Goal: Information Seeking & Learning: Learn about a topic

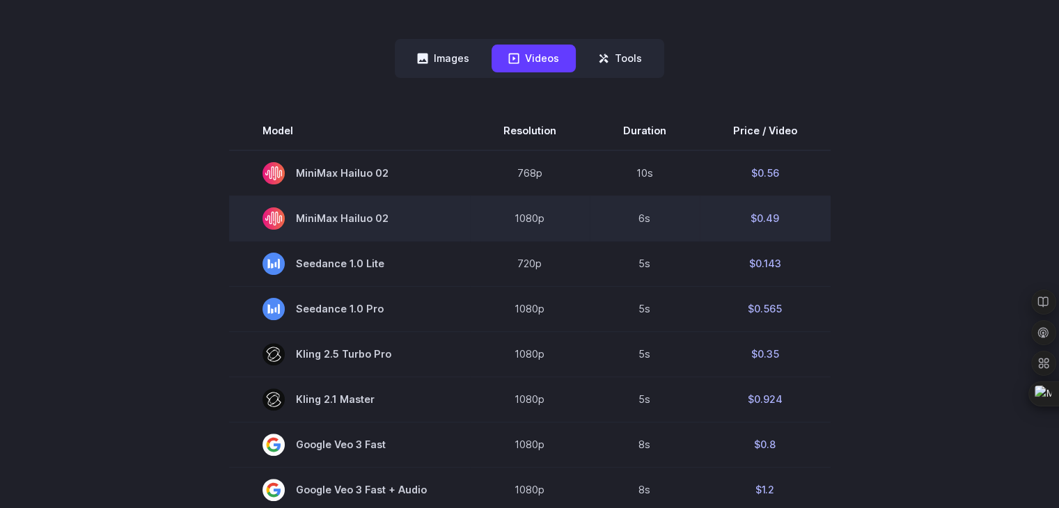
click at [370, 239] on td "MiniMax Hailuo 02" at bounding box center [349, 218] width 241 height 45
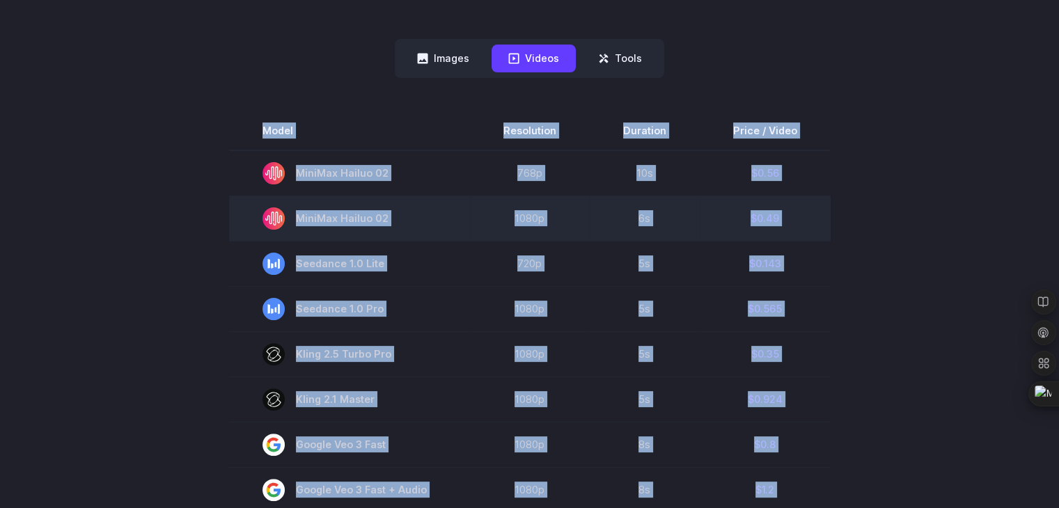
copy div "Pricing based on what you use Exact pricing depends on your setup. Use the Play…"
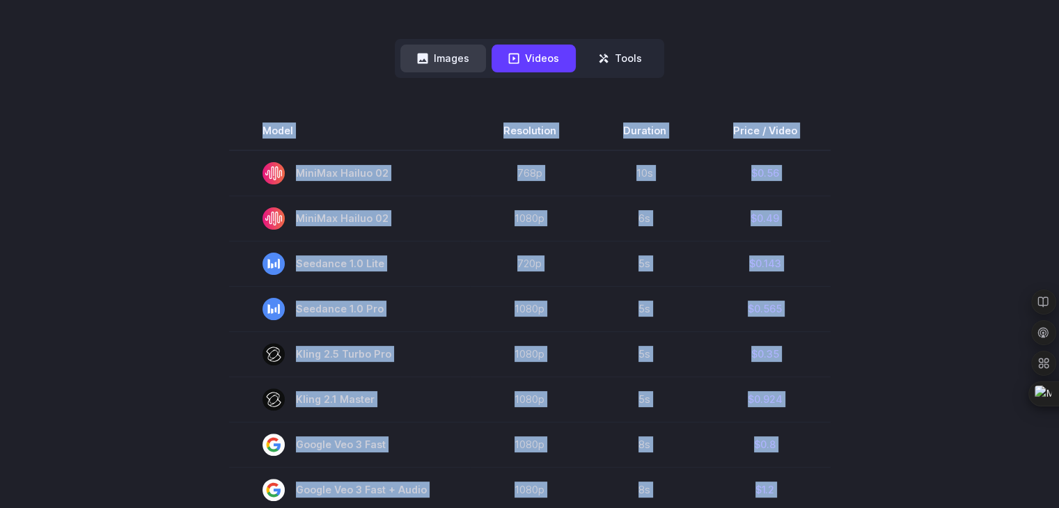
click at [418, 56] on icon at bounding box center [422, 58] width 11 height 11
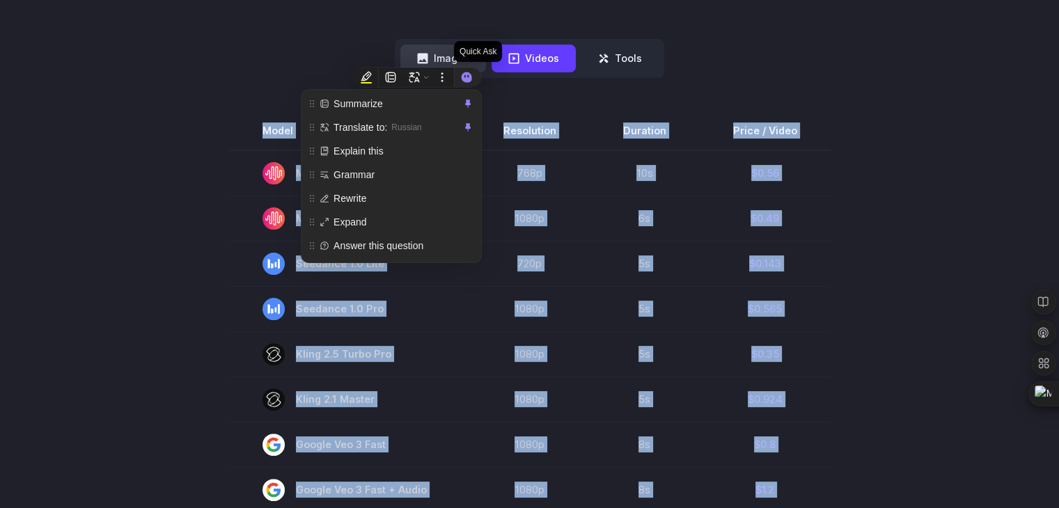
click at [446, 59] on button "Images" at bounding box center [443, 58] width 86 height 27
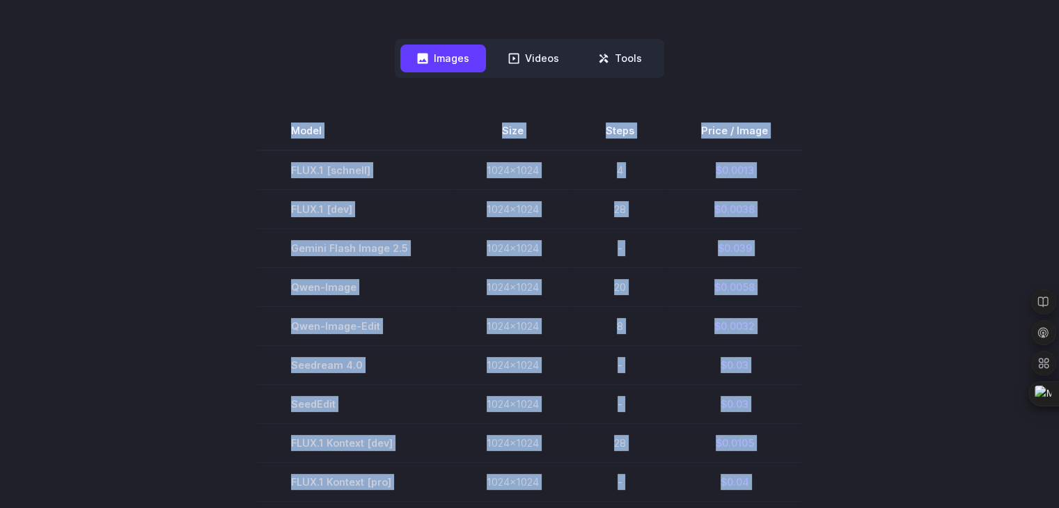
drag, startPoint x: 418, startPoint y: 212, endPoint x: 117, endPoint y: 245, distance: 303.3
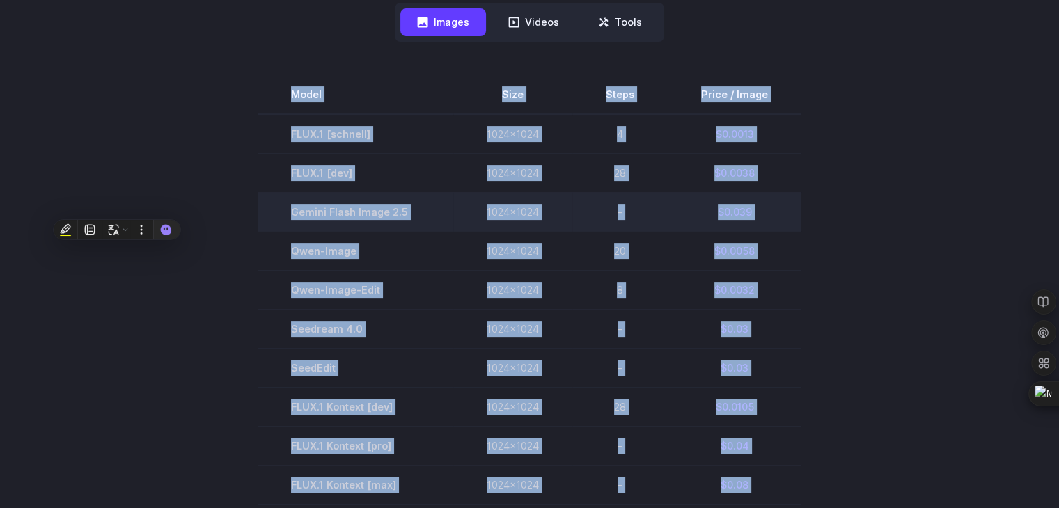
click at [440, 218] on td "Gemini Flash Image 2.5" at bounding box center [356, 211] width 196 height 39
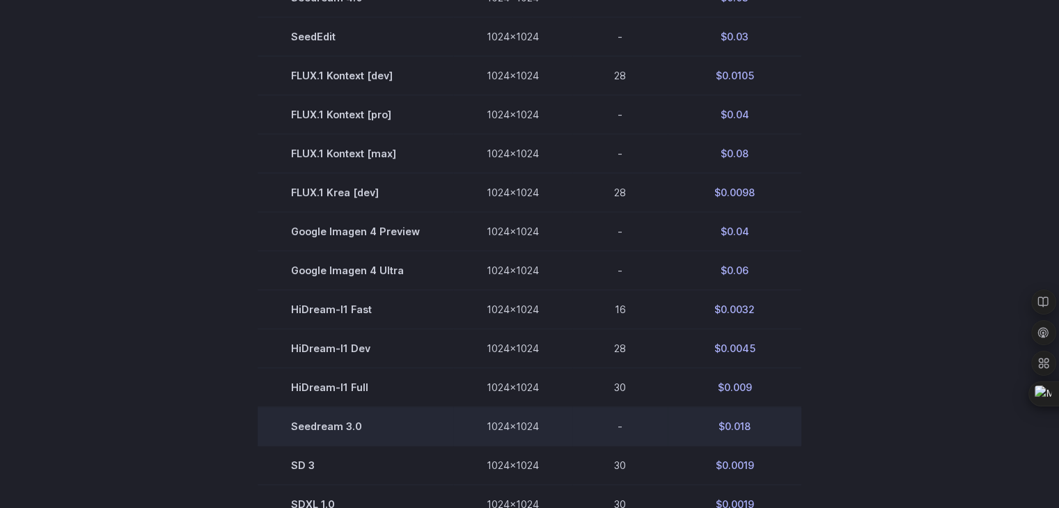
scroll to position [730, 0]
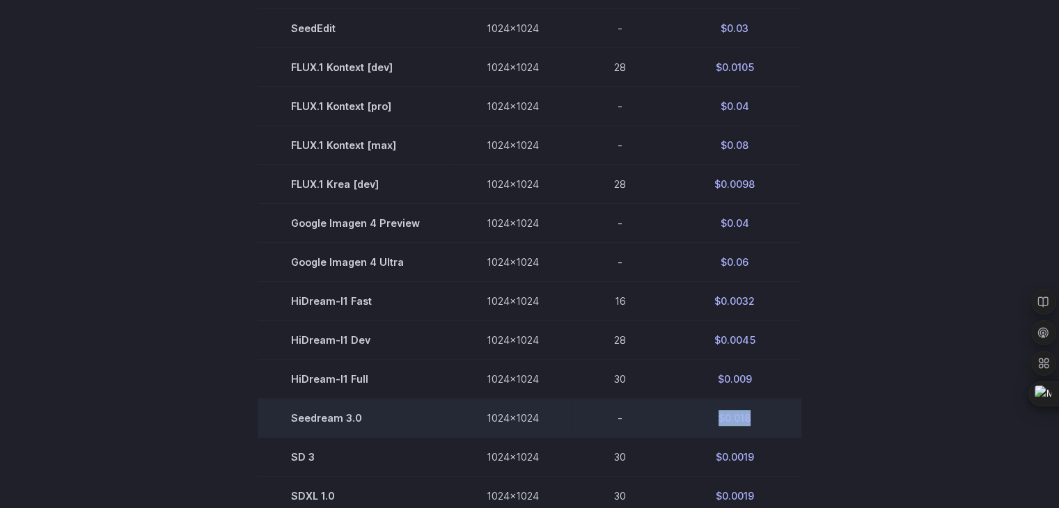
drag, startPoint x: 710, startPoint y: 427, endPoint x: 762, endPoint y: 423, distance: 52.3
click at [762, 423] on td "$0.018" at bounding box center [735, 418] width 134 height 39
copy td "$0.018"
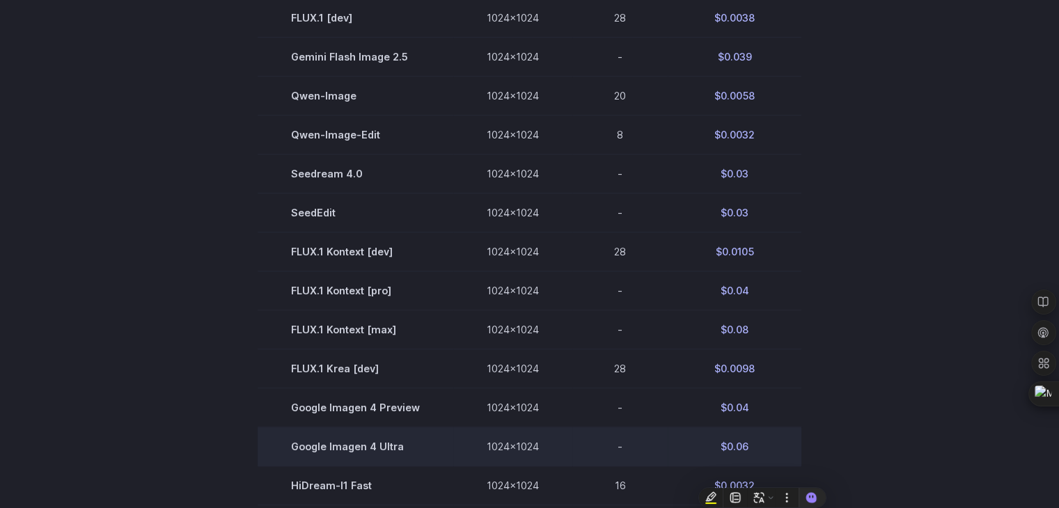
scroll to position [533, 0]
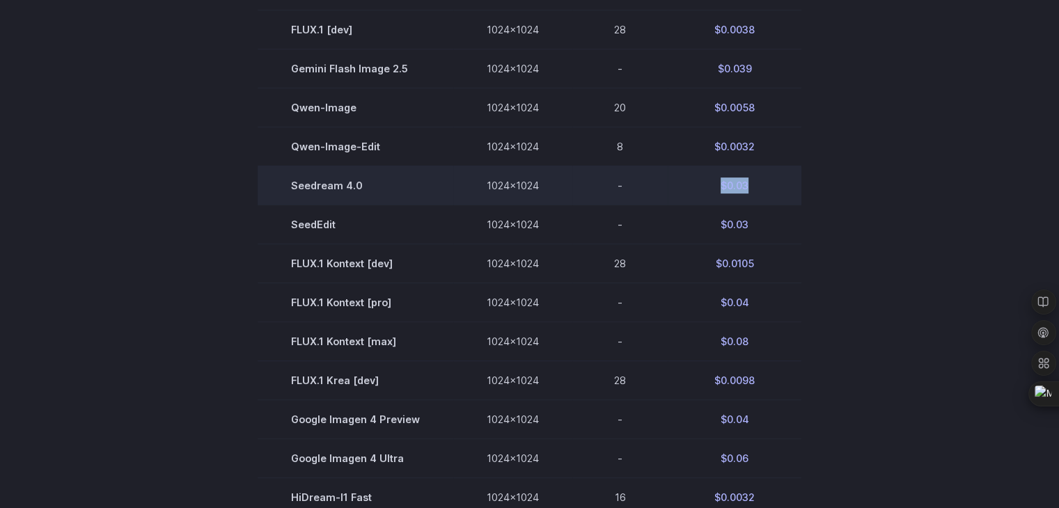
drag, startPoint x: 707, startPoint y: 182, endPoint x: 760, endPoint y: 179, distance: 53.0
click at [760, 179] on td "$0.03" at bounding box center [735, 185] width 134 height 39
copy td "$0.03"
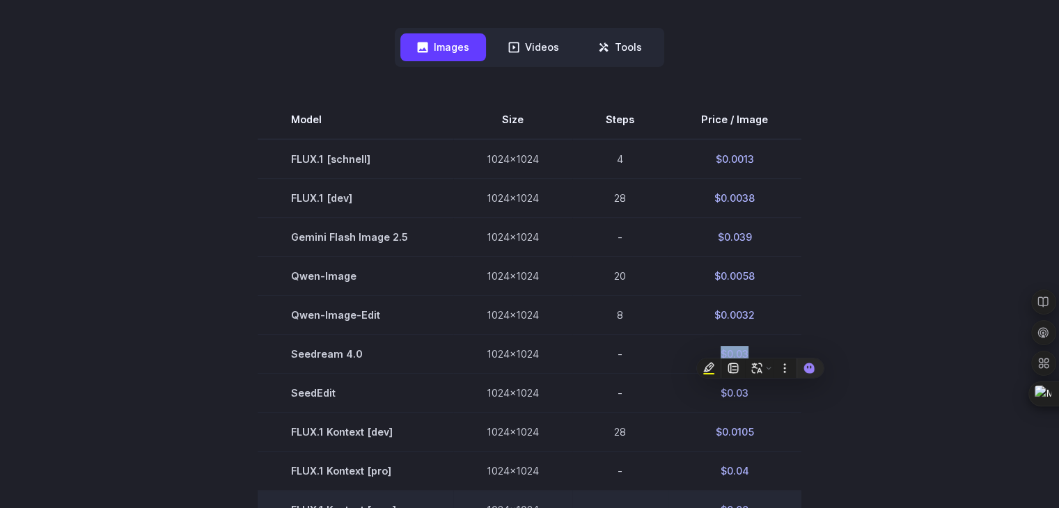
scroll to position [365, 0]
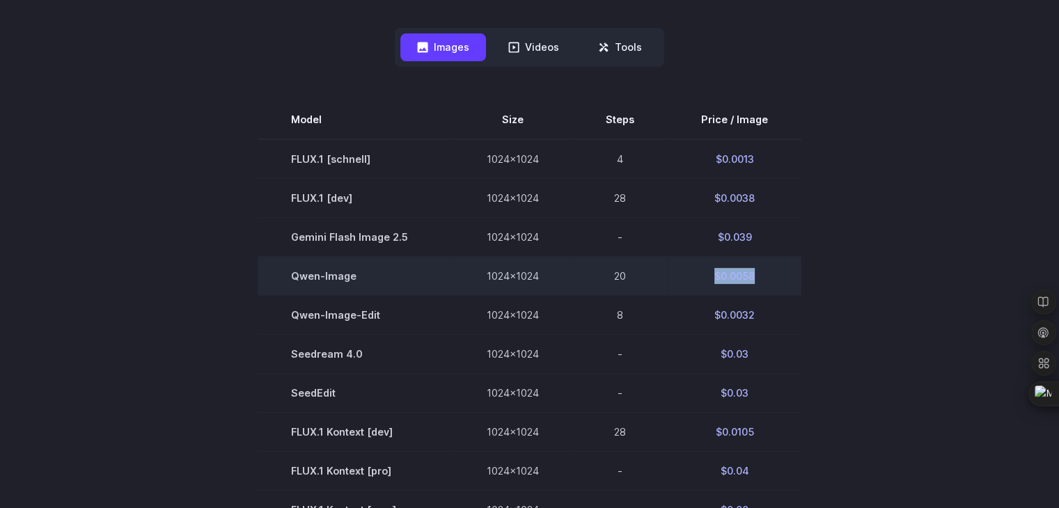
drag, startPoint x: 700, startPoint y: 273, endPoint x: 757, endPoint y: 271, distance: 57.1
click at [757, 271] on td "$0.0058" at bounding box center [735, 275] width 134 height 39
copy td "$0.0058"
